Goal: Check status: Check status

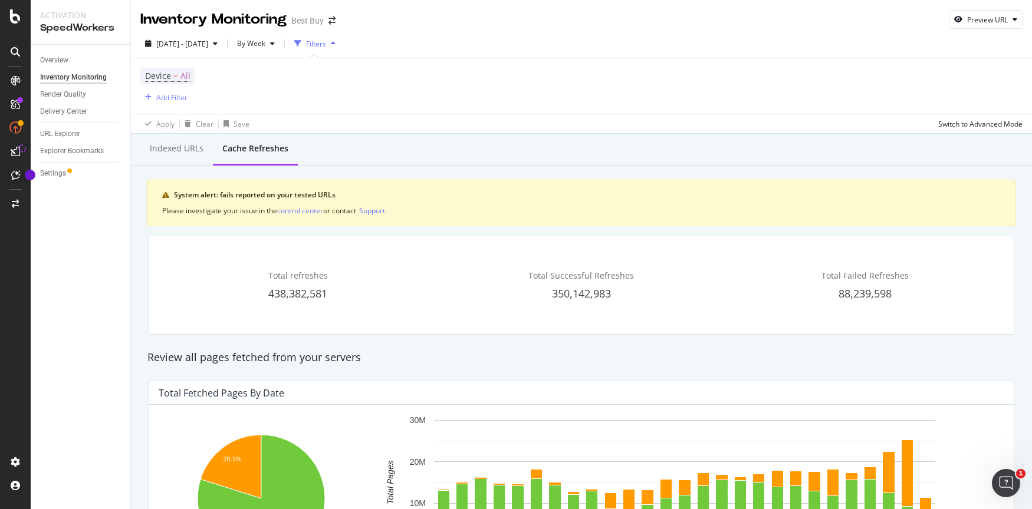
drag, startPoint x: 133, startPoint y: 284, endPoint x: 141, endPoint y: 289, distance: 9.5
